Goal: Entertainment & Leisure: Consume media (video, audio)

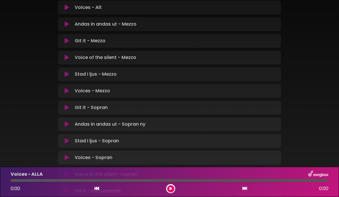
scroll to position [282, 0]
click at [121, 59] on p "Voice of the silent - Mezzo Loading Track..." at bounding box center [106, 57] width 62 height 7
click at [121, 52] on div "Voice of the silent - Mezzo Loading Track..." at bounding box center [169, 57] width 223 height 14
click at [131, 56] on p "Voice of the silent - Mezzo Loading Track..." at bounding box center [106, 57] width 62 height 7
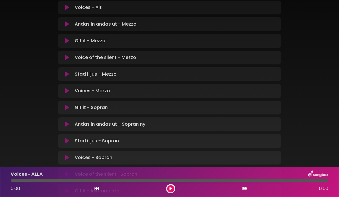
click at [71, 59] on button at bounding box center [67, 58] width 11 height 6
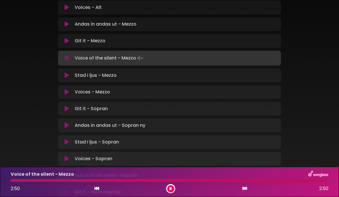
click at [172, 188] on button at bounding box center [170, 188] width 7 height 7
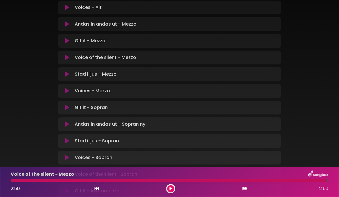
click at [169, 181] on div at bounding box center [169, 180] width 317 height 3
click at [171, 186] on button at bounding box center [170, 188] width 7 height 7
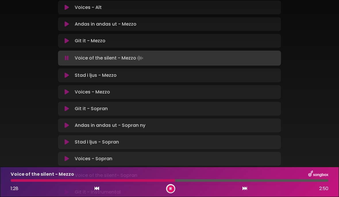
click at [172, 190] on button at bounding box center [170, 188] width 7 height 7
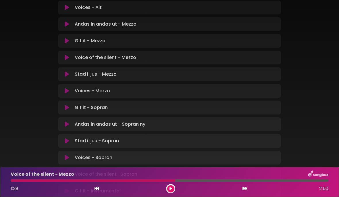
click at [65, 57] on icon at bounding box center [67, 58] width 4 height 6
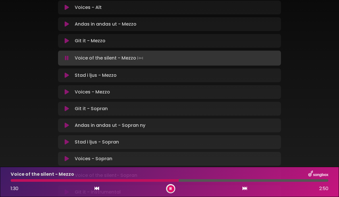
click at [169, 188] on button at bounding box center [170, 188] width 7 height 7
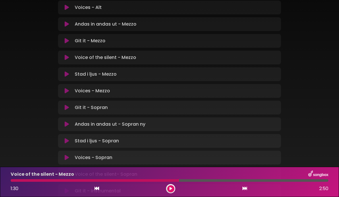
click at [98, 189] on icon at bounding box center [97, 188] width 5 height 5
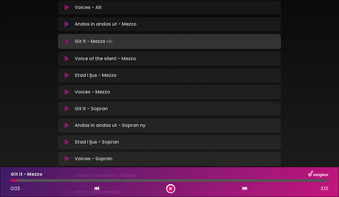
click at [171, 190] on icon at bounding box center [171, 188] width 2 height 3
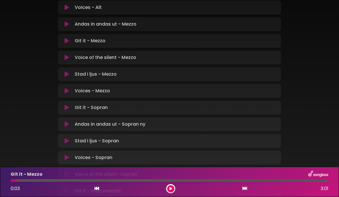
click at [109, 91] on p "Voices - Mezzo Loading Track..." at bounding box center [92, 90] width 35 height 7
click at [72, 88] on div "Voices - Mezzo Loading Track..." at bounding box center [174, 90] width 205 height 7
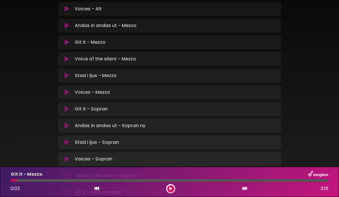
click at [71, 90] on button at bounding box center [67, 92] width 11 height 6
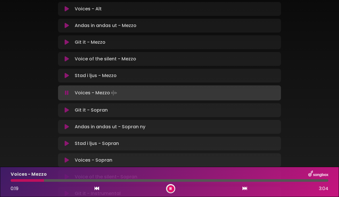
click at [173, 188] on button at bounding box center [170, 188] width 7 height 7
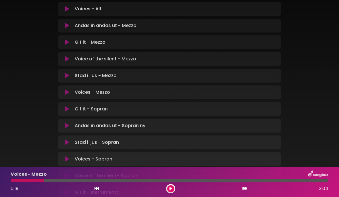
click at [69, 56] on icon at bounding box center [67, 59] width 4 height 6
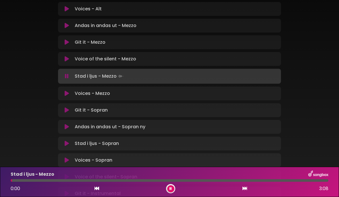
click at [170, 186] on button at bounding box center [170, 188] width 7 height 7
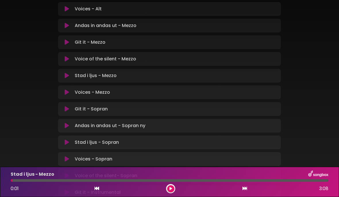
click at [170, 181] on div at bounding box center [170, 180] width 318 height 3
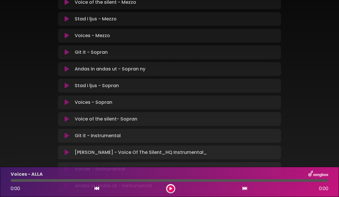
scroll to position [337, 0]
click at [95, 36] on p "Voices - Mezzo Loading Track..." at bounding box center [92, 35] width 35 height 7
click at [80, 37] on p "Voices - Mezzo Loading Track..." at bounding box center [92, 35] width 35 height 7
click at [69, 37] on button at bounding box center [67, 36] width 11 height 6
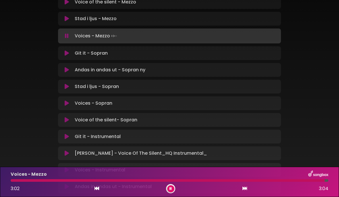
click at [173, 188] on button at bounding box center [170, 188] width 7 height 7
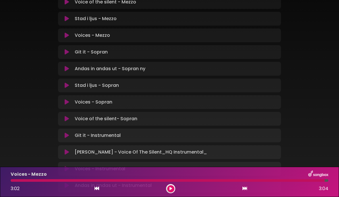
click at [65, 35] on icon at bounding box center [67, 36] width 4 height 6
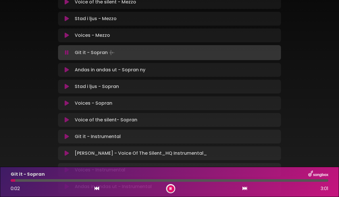
click at [113, 46] on div "Git it - Sopran Loading Track... Name Email" at bounding box center [169, 52] width 223 height 15
click at [67, 37] on icon at bounding box center [67, 36] width 4 height 6
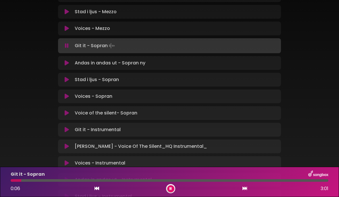
scroll to position [345, 0]
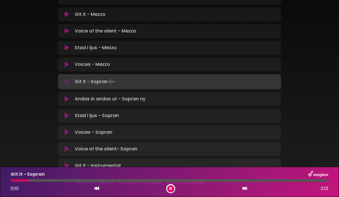
click at [134, 90] on div "Voices - ALLA Loading Track... Name Email" at bounding box center [169, 40] width 223 height 433
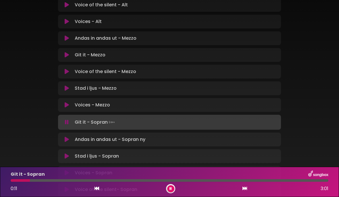
scroll to position [268, 0]
click at [102, 54] on p "Git it - Mezzo Loading Track..." at bounding box center [90, 54] width 31 height 7
click at [93, 54] on p "Git it - Mezzo Loading Track..." at bounding box center [90, 54] width 31 height 7
click at [69, 55] on button at bounding box center [67, 54] width 11 height 6
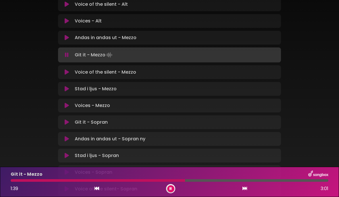
click at [171, 190] on icon at bounding box center [171, 188] width 2 height 3
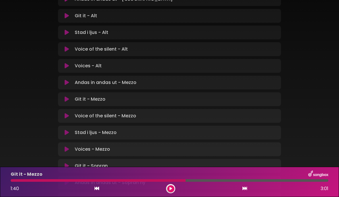
scroll to position [223, 0]
click at [66, 83] on icon at bounding box center [67, 83] width 4 height 6
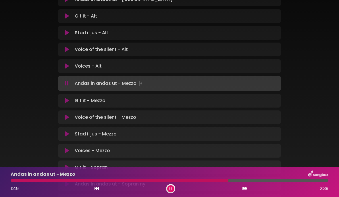
click at [172, 186] on button at bounding box center [170, 188] width 7 height 7
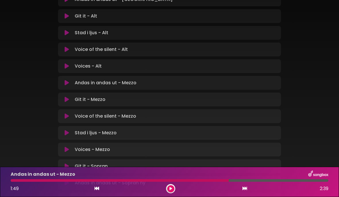
click at [95, 188] on icon at bounding box center [97, 188] width 5 height 5
click at [95, 190] on icon at bounding box center [97, 188] width 5 height 5
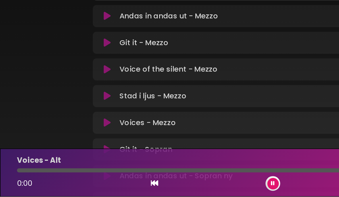
click at [95, 186] on icon at bounding box center [97, 188] width 5 height 5
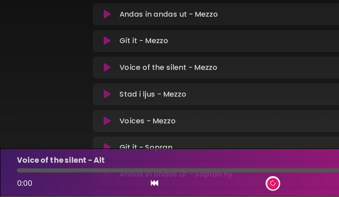
click at [95, 186] on icon at bounding box center [97, 188] width 5 height 5
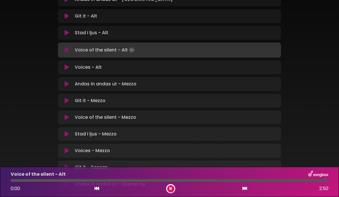
click at [117, 83] on p "Andas in andas ut - Mezzo Loading Track..." at bounding box center [106, 84] width 62 height 7
click at [130, 82] on p "Andas in andas ut - Mezzo Loading Track..." at bounding box center [106, 84] width 62 height 7
click at [70, 81] on button at bounding box center [67, 84] width 11 height 6
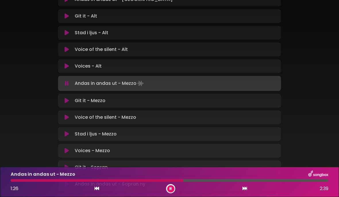
click at [171, 191] on button at bounding box center [170, 188] width 7 height 7
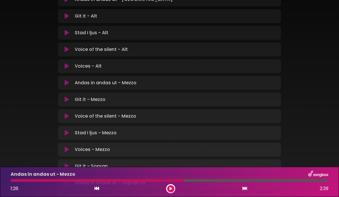
click at [119, 130] on div "Stad i ljus - Mezzo Loading Track..." at bounding box center [174, 132] width 205 height 7
click at [68, 134] on icon at bounding box center [67, 133] width 4 height 6
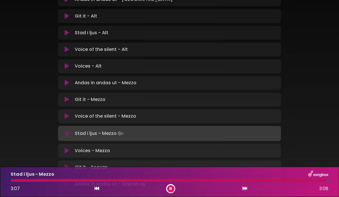
click at [172, 187] on button at bounding box center [170, 188] width 7 height 7
